Goal: Answer question/provide support

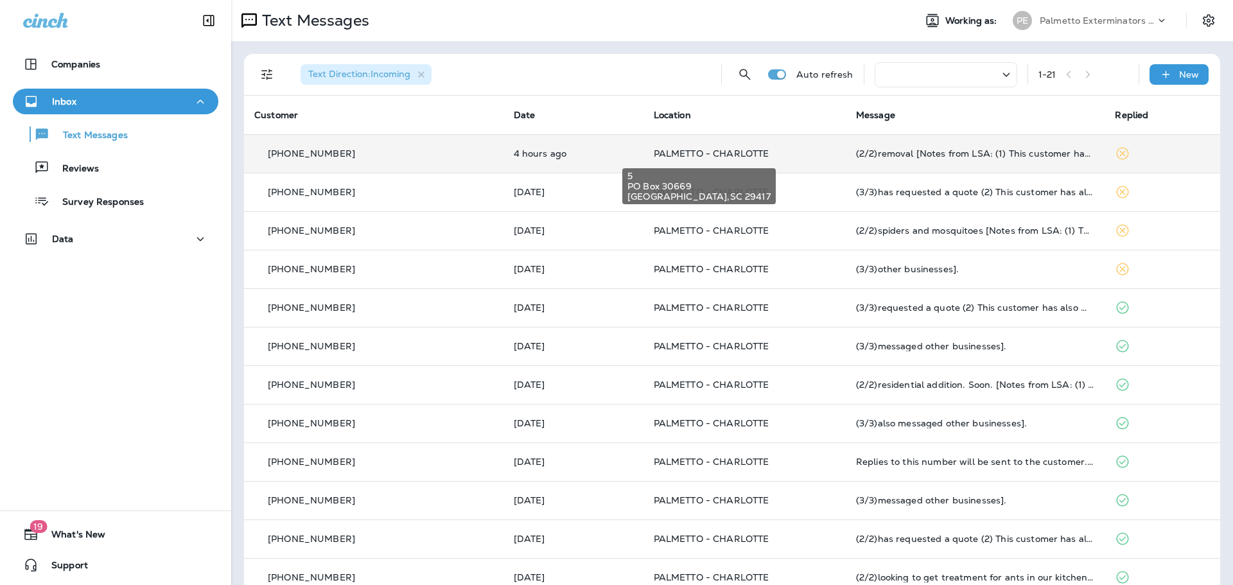
click at [700, 153] on span "PALMETTO - CHARLOTTE" at bounding box center [712, 154] width 116 height 12
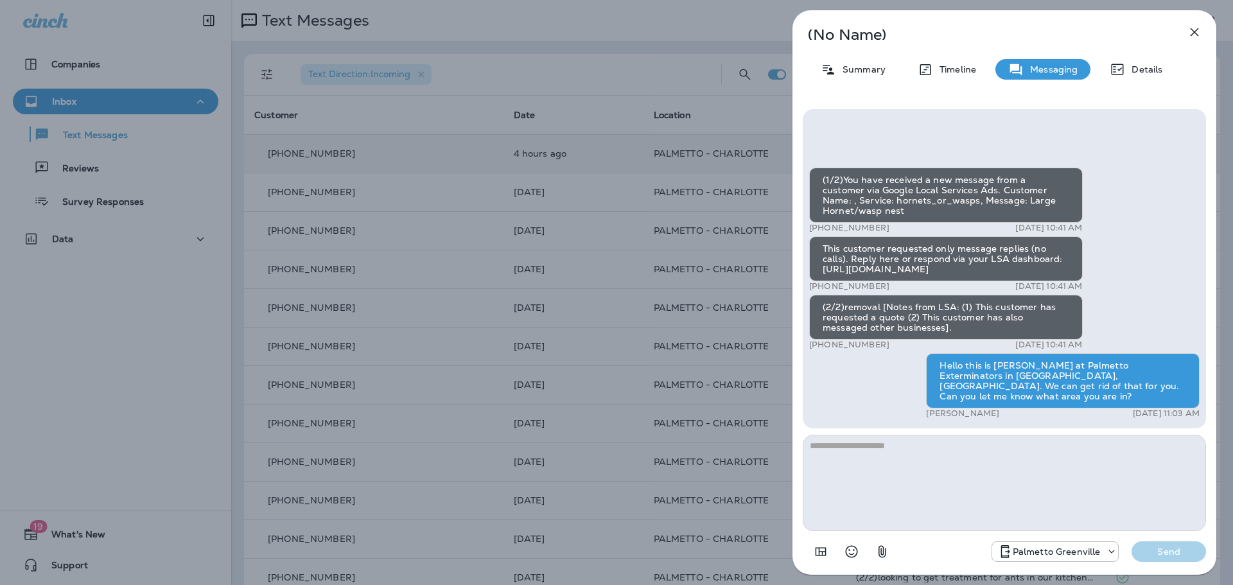
click at [1194, 30] on icon "button" at bounding box center [1194, 31] width 15 height 15
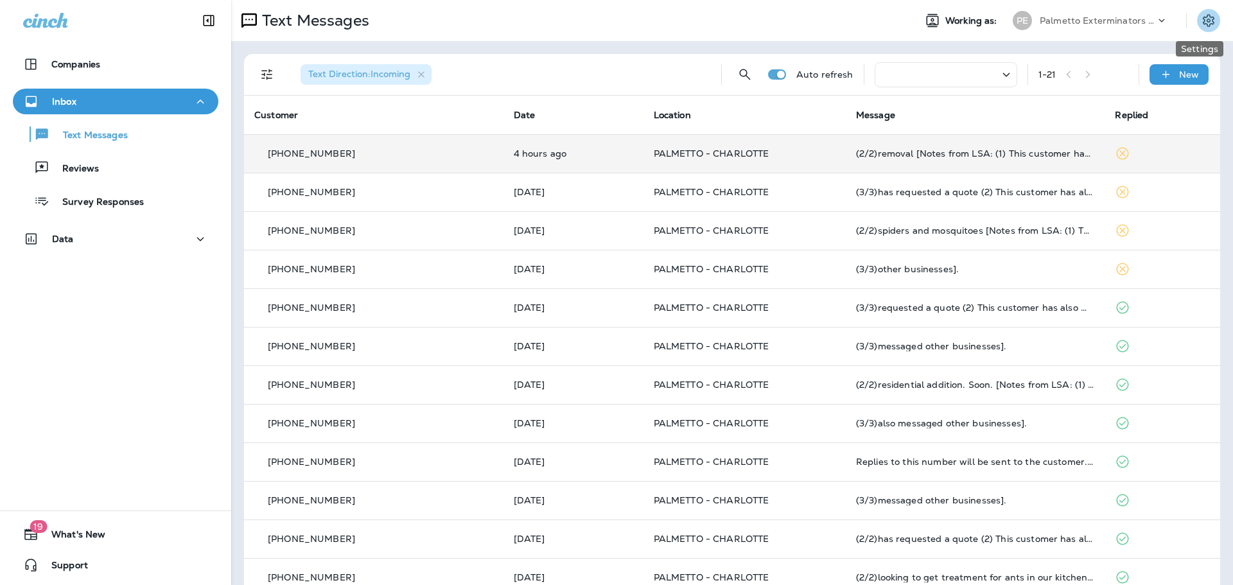
click at [1203, 24] on icon "Settings" at bounding box center [1209, 20] width 12 height 12
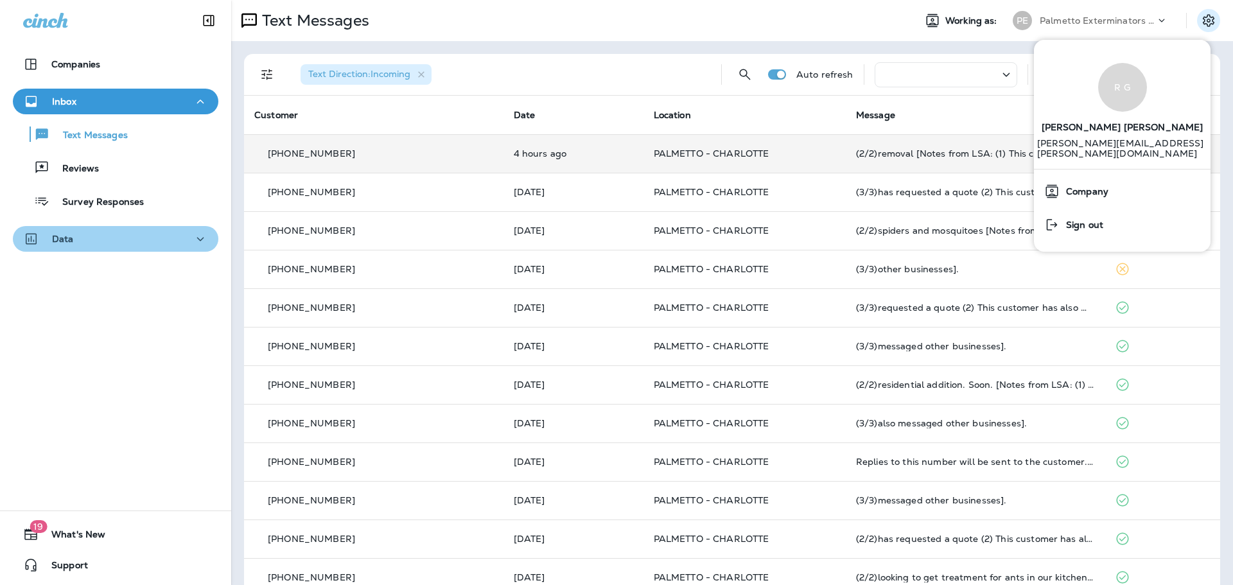
click at [130, 229] on button "Data" at bounding box center [115, 239] width 205 height 26
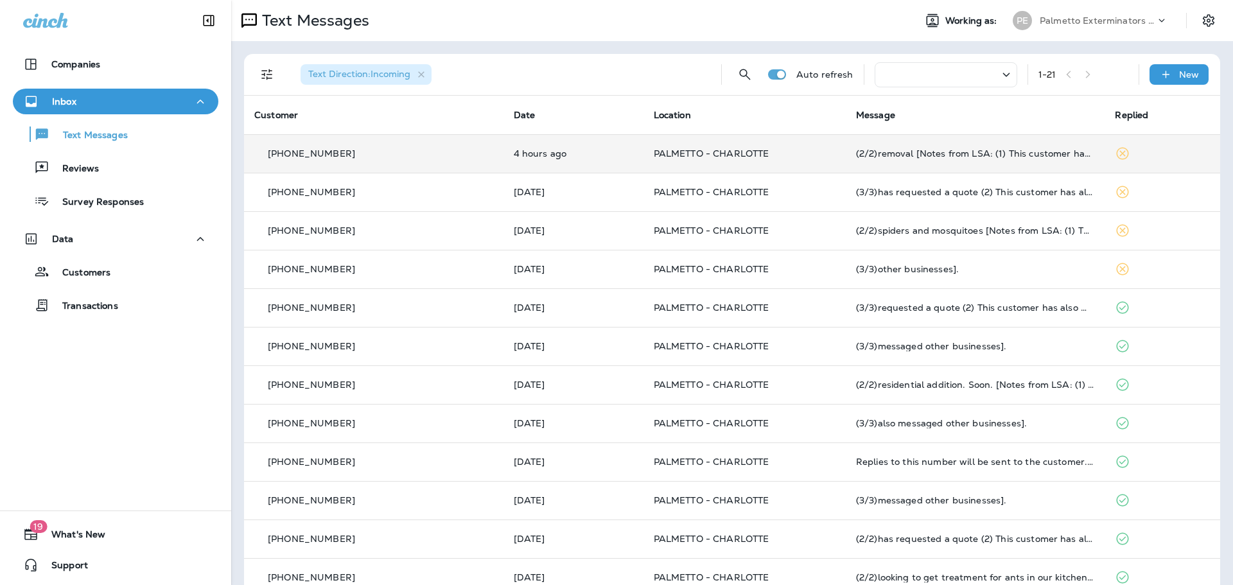
click at [926, 19] on use at bounding box center [932, 20] width 12 height 13
click at [979, 20] on span "Working as:" at bounding box center [972, 20] width 55 height 11
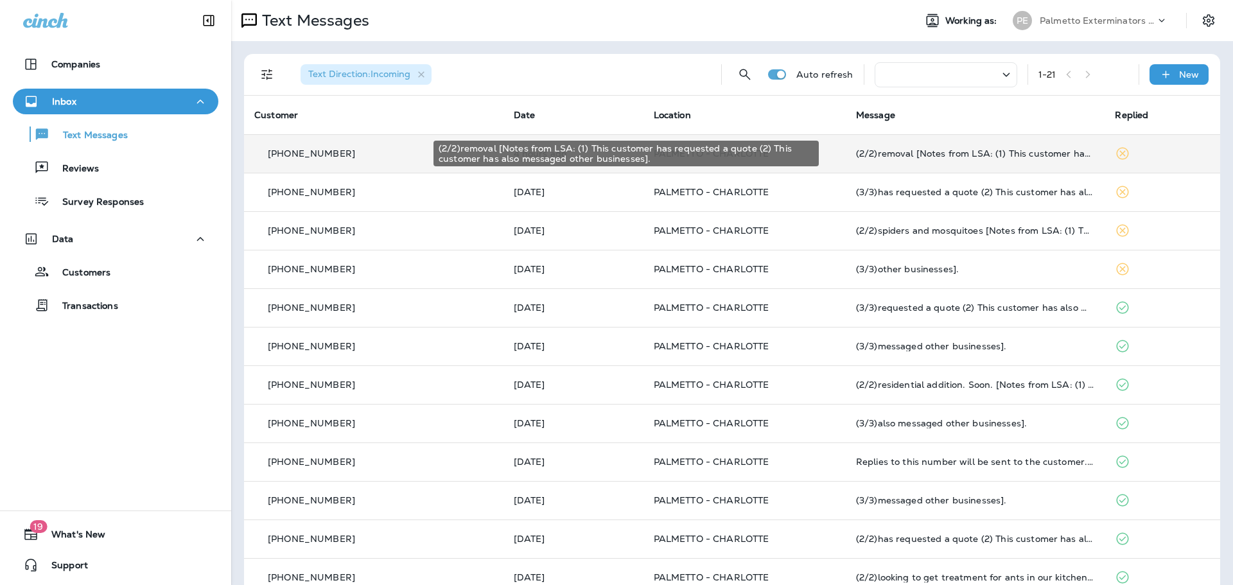
click at [944, 150] on div "(2/2)removal [Notes from LSA: (1) This customer has requested a quote (2) This …" at bounding box center [975, 153] width 239 height 10
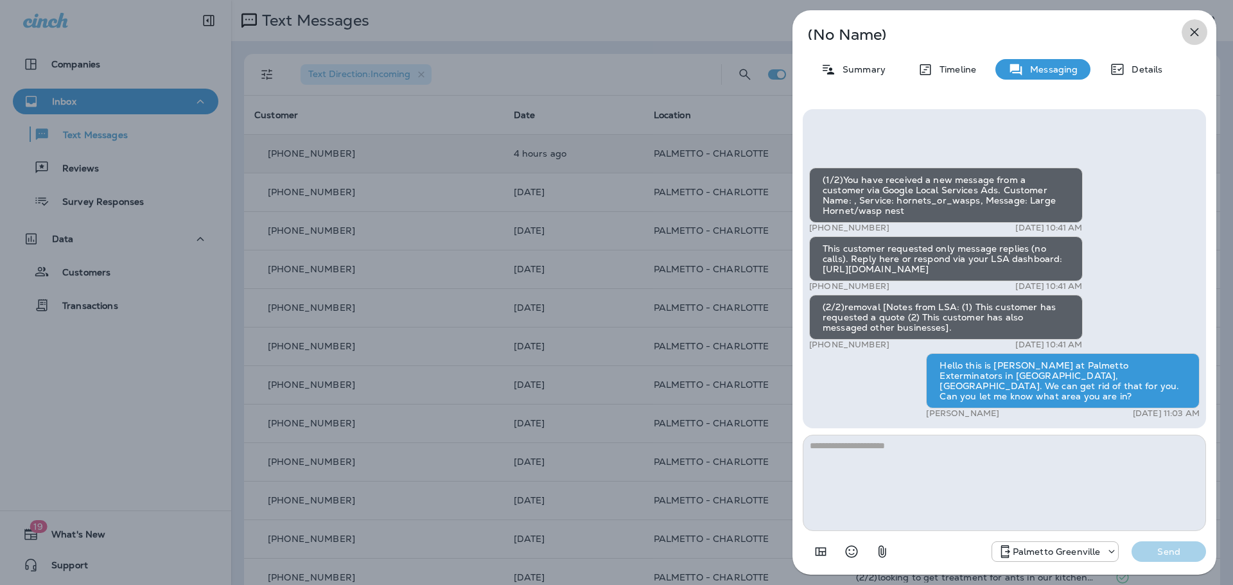
click at [1196, 35] on icon "button" at bounding box center [1194, 32] width 8 height 8
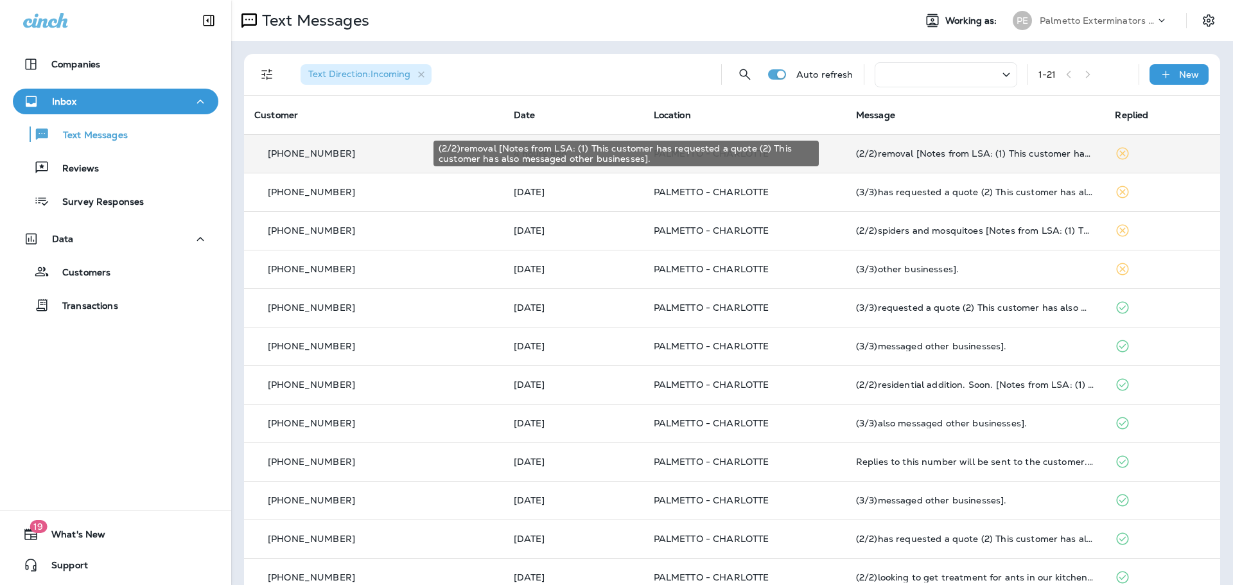
click at [901, 152] on div "(2/2)removal [Notes from LSA: (1) This customer has requested a quote (2) This …" at bounding box center [975, 153] width 239 height 10
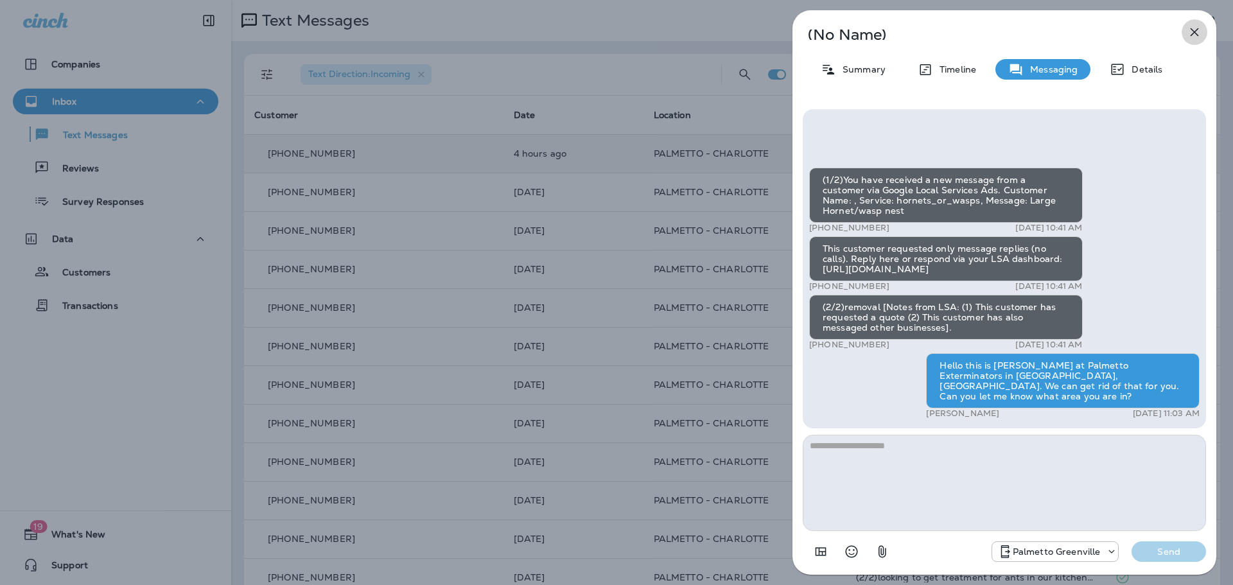
click at [1193, 35] on icon "button" at bounding box center [1194, 31] width 15 height 15
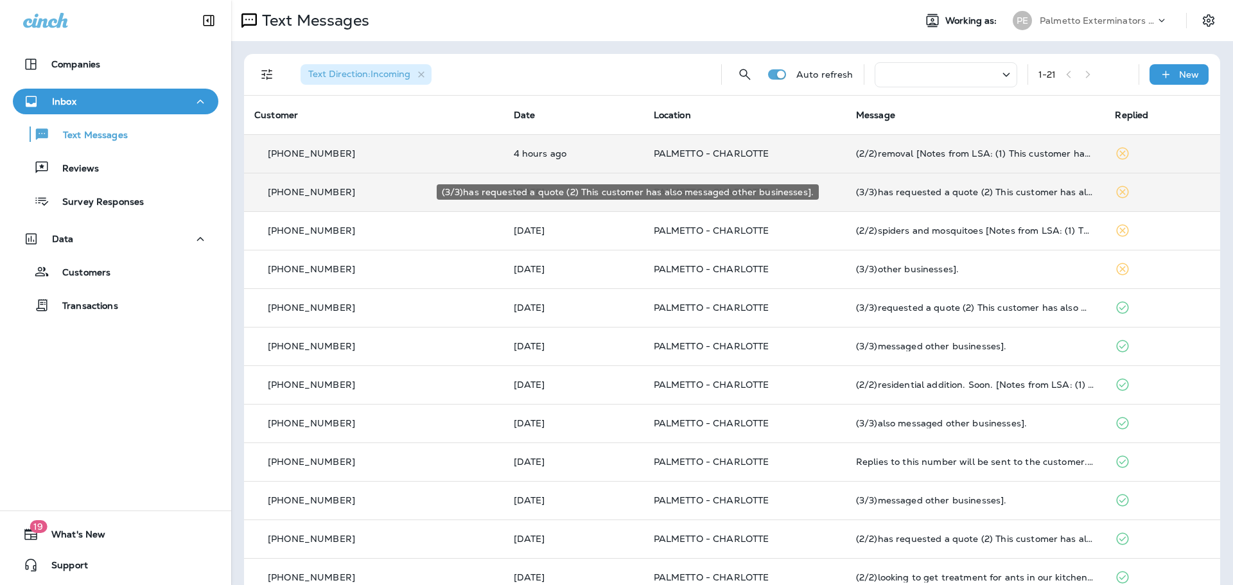
click at [1000, 192] on div "(3/3)has requested a quote (2) This customer has also messaged other businesses…" at bounding box center [975, 192] width 239 height 10
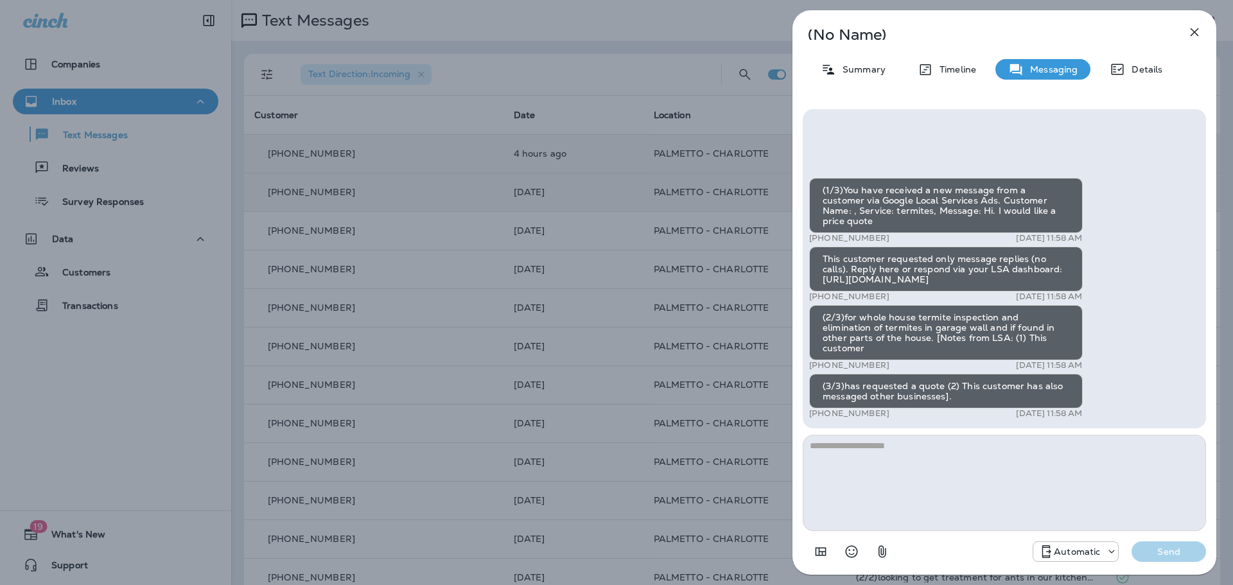
click at [1197, 31] on icon "button" at bounding box center [1194, 31] width 15 height 15
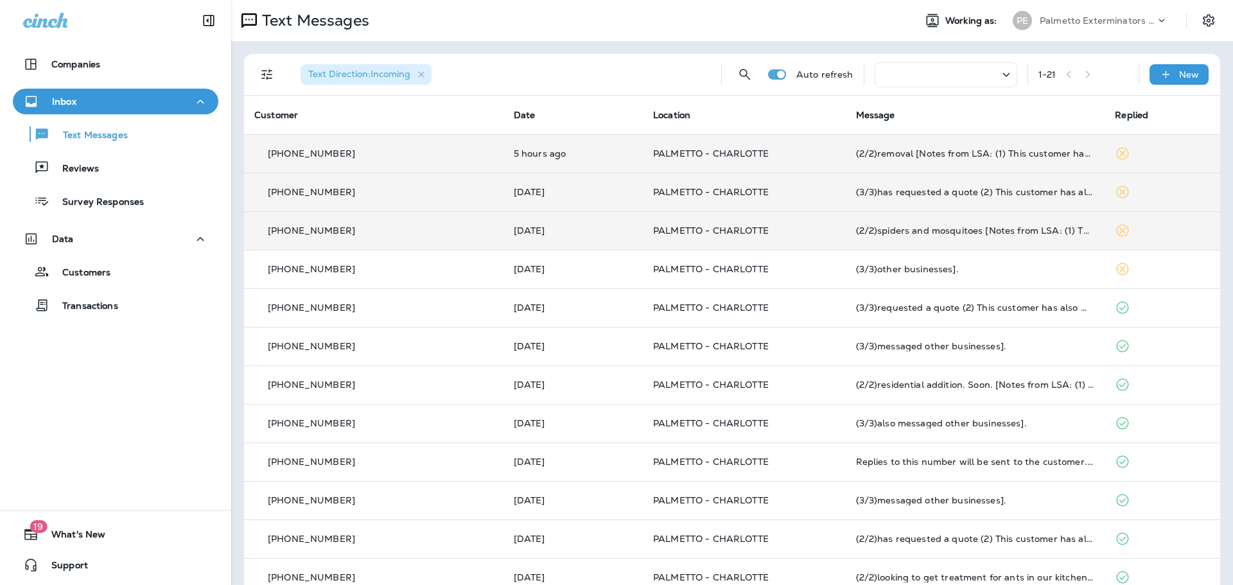
click at [717, 218] on td "PALMETTO - CHARLOTTE" at bounding box center [744, 230] width 203 height 39
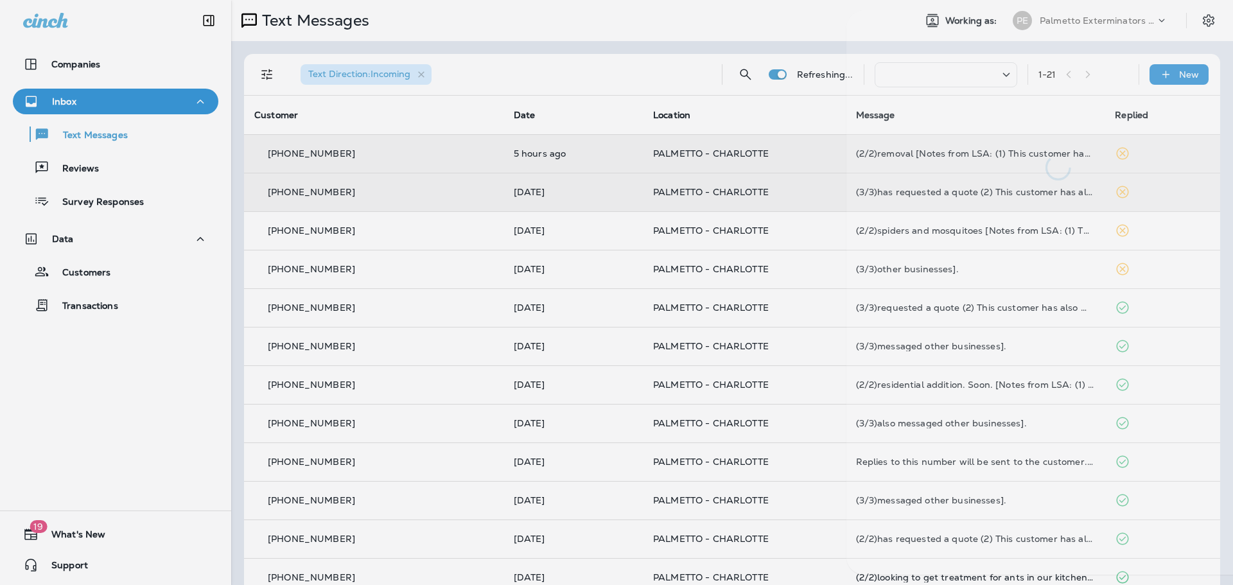
click at [717, 227] on div at bounding box center [670, 292] width 1233 height 585
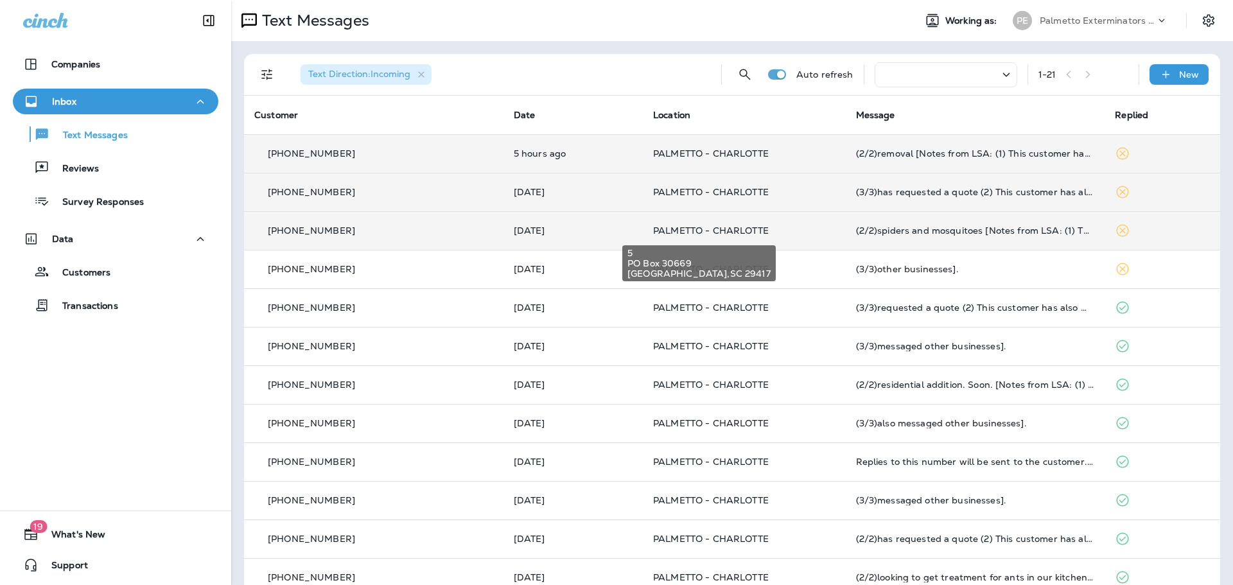
click at [720, 228] on span "PALMETTO - CHARLOTTE" at bounding box center [711, 231] width 116 height 12
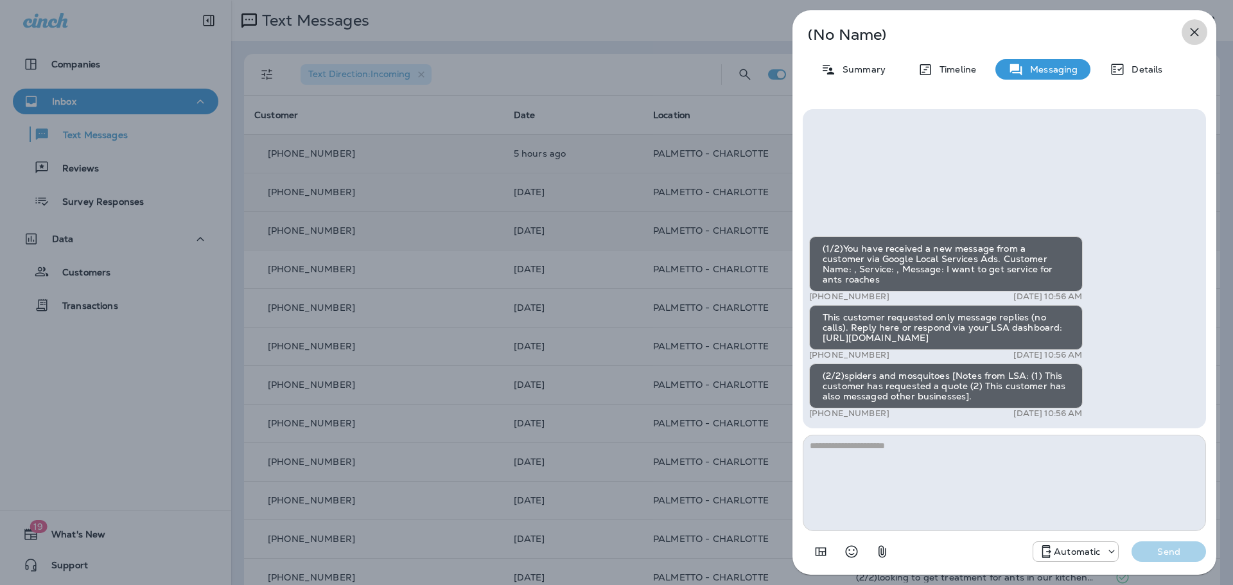
click at [1195, 35] on icon "button" at bounding box center [1194, 31] width 15 height 15
